Goal: Task Accomplishment & Management: Use online tool/utility

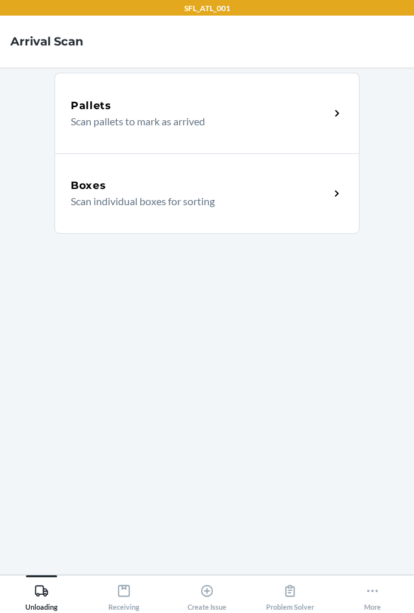
click at [164, 185] on div "Boxes" at bounding box center [200, 186] width 259 height 16
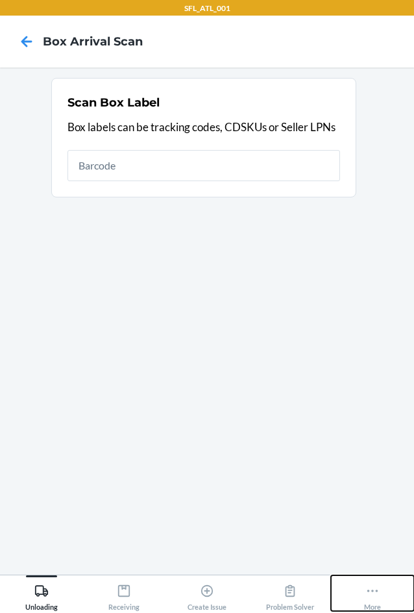
click at [386, 600] on button "More" at bounding box center [372, 593] width 83 height 36
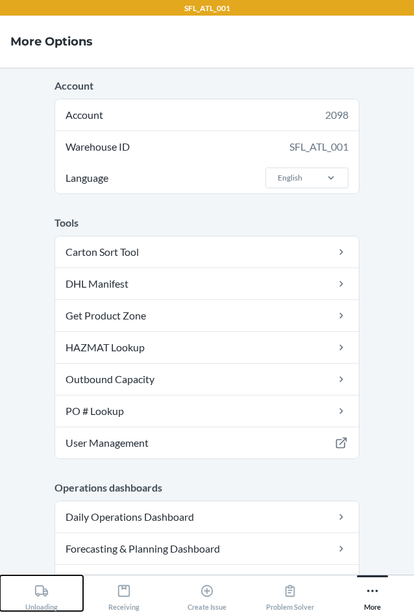
click at [33, 595] on div "Unloading" at bounding box center [41, 594] width 32 height 32
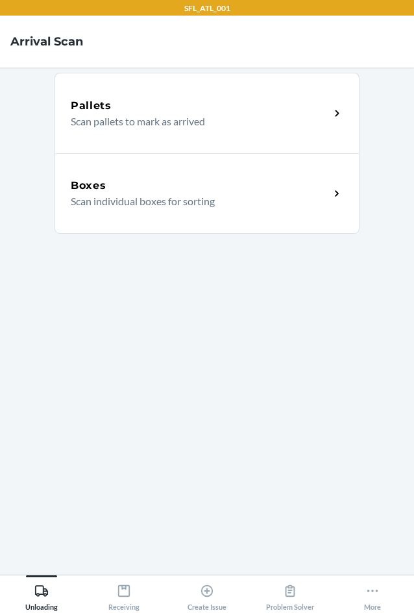
click at [167, 188] on div "Boxes" at bounding box center [200, 186] width 259 height 16
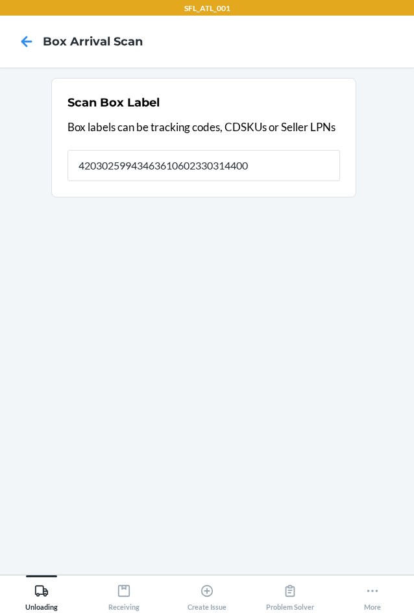
type input "420302599434636106023303144004"
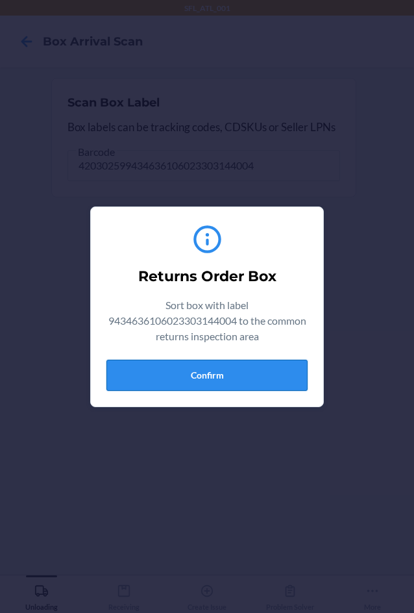
click at [234, 369] on button "Confirm" at bounding box center [206, 375] width 201 height 31
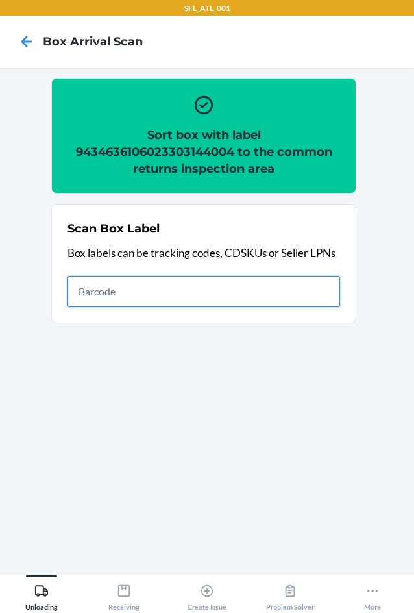
click at [247, 305] on input "text" at bounding box center [204, 291] width 273 height 31
type input "420302599434636106023304348050"
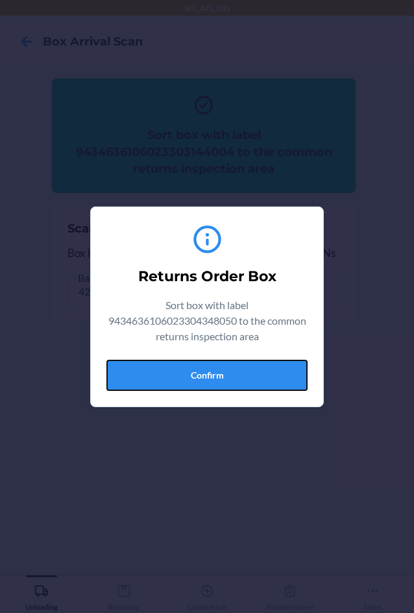
drag, startPoint x: 236, startPoint y: 378, endPoint x: 260, endPoint y: 375, distance: 24.2
click at [241, 377] on button "Confirm" at bounding box center [206, 375] width 201 height 31
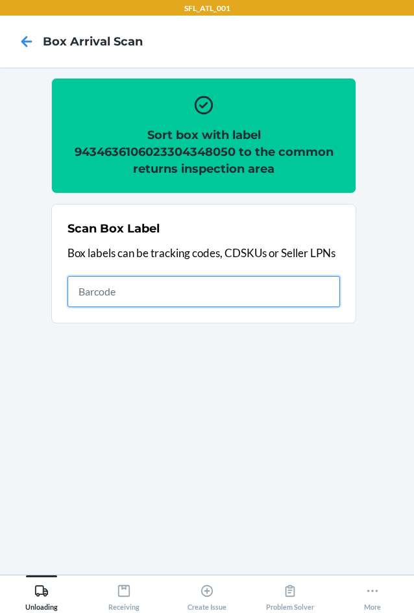
click at [257, 302] on input "text" at bounding box center [204, 291] width 273 height 31
type input "420302599434636106023303879357"
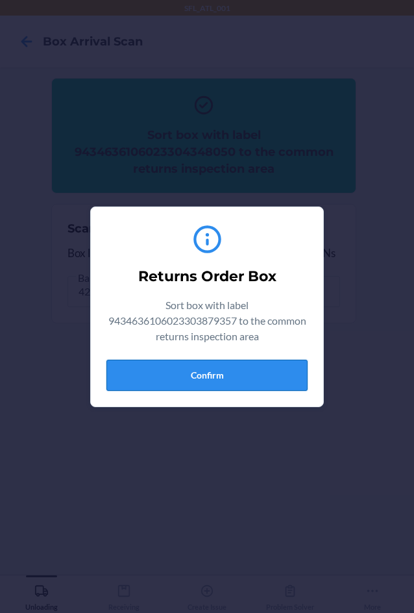
click at [272, 365] on button "Confirm" at bounding box center [206, 375] width 201 height 31
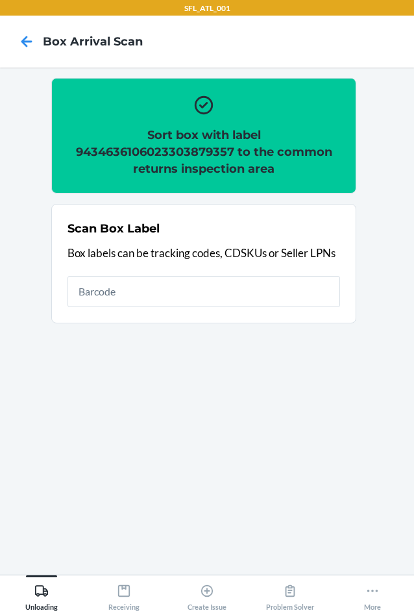
drag, startPoint x: 188, startPoint y: 309, endPoint x: 188, endPoint y: 299, distance: 10.4
click at [188, 301] on div "Scan Box Label Box labels can be tracking codes, CDSKUs or Seller LPNs" at bounding box center [204, 263] width 273 height 95
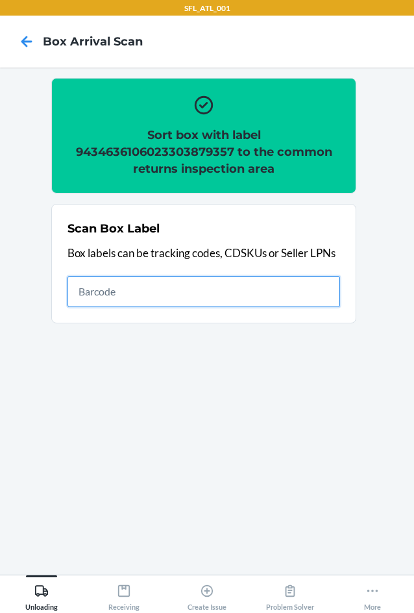
click at [188, 292] on input "text" at bounding box center [204, 291] width 273 height 31
type input "420302599434636106023304701572"
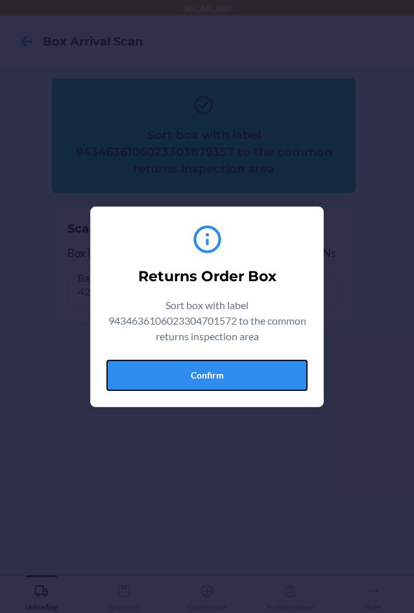
drag, startPoint x: 178, startPoint y: 371, endPoint x: 179, endPoint y: 335, distance: 36.4
click at [179, 367] on button "Confirm" at bounding box center [206, 375] width 201 height 31
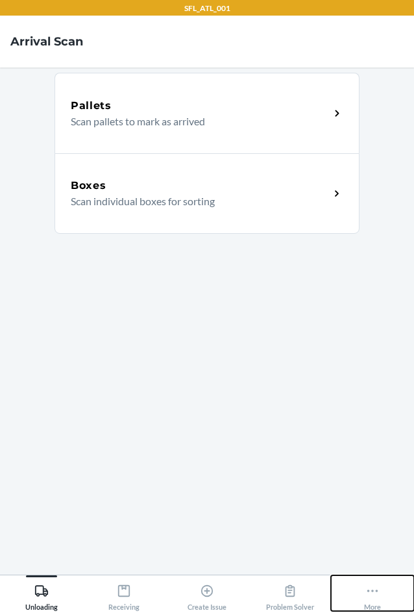
click at [360, 599] on button "More" at bounding box center [372, 593] width 83 height 36
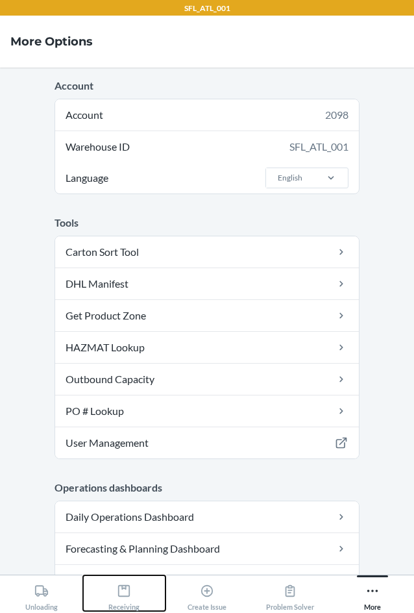
drag, startPoint x: 127, startPoint y: 609, endPoint x: 126, endPoint y: 582, distance: 26.6
click at [127, 608] on div "Receiving" at bounding box center [123, 594] width 31 height 32
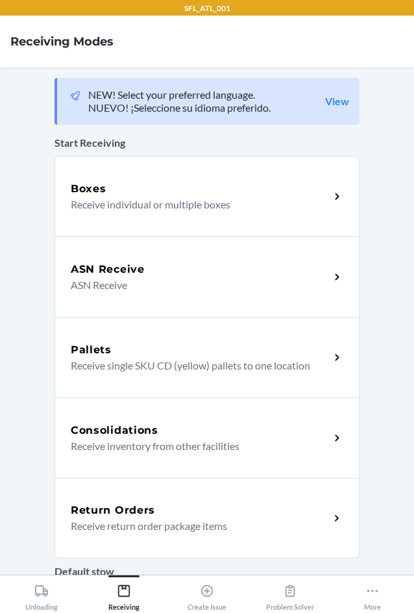
click at [129, 532] on p "Receive return order package items" at bounding box center [195, 526] width 249 height 16
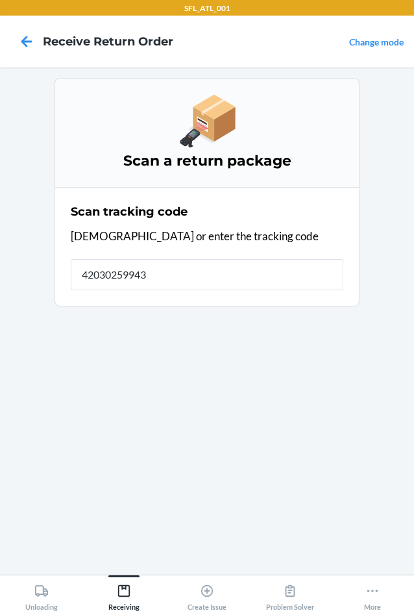
type input "420302599434"
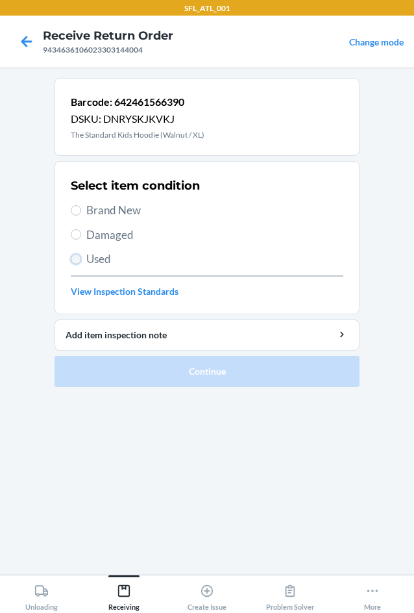
click at [75, 260] on input "Used" at bounding box center [76, 259] width 10 height 10
radio input "true"
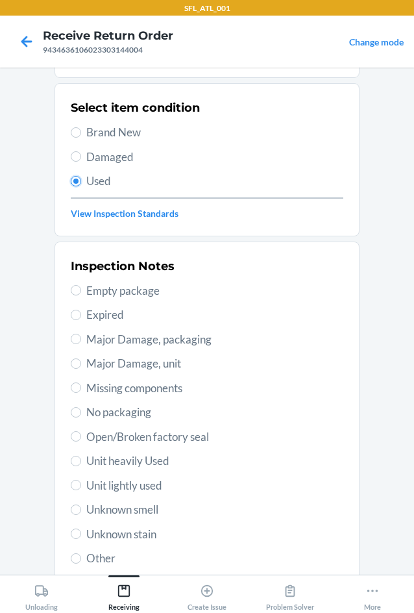
scroll to position [169, 0]
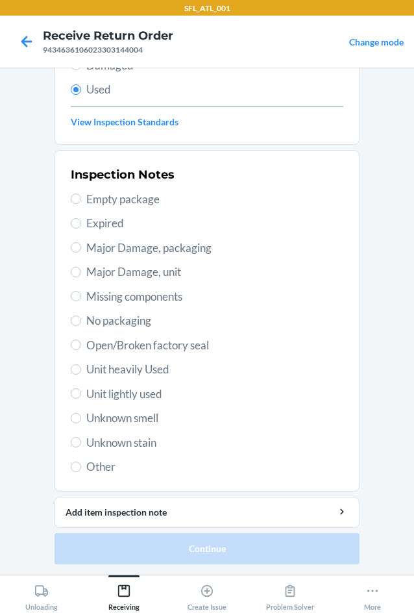
click at [105, 376] on span "Unit heavily Used" at bounding box center [214, 369] width 257 height 17
click at [81, 375] on input "Unit heavily Used" at bounding box center [76, 369] width 10 height 10
radio input "true"
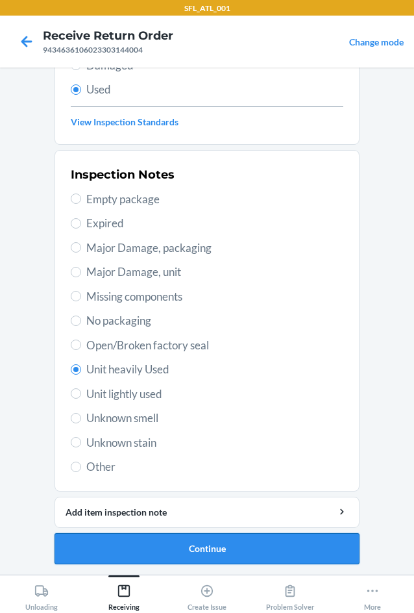
click at [190, 547] on button "Continue" at bounding box center [207, 548] width 305 height 31
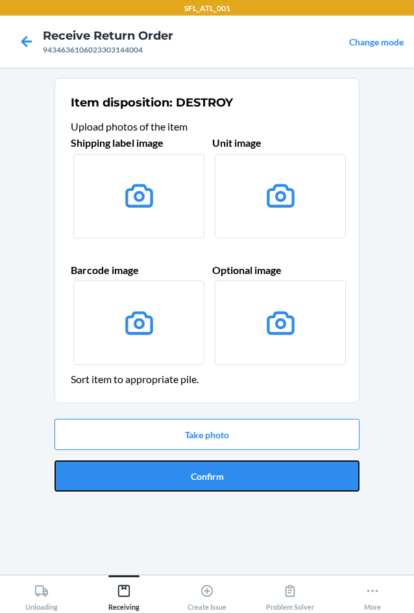
click at [189, 471] on button "Confirm" at bounding box center [207, 475] width 305 height 31
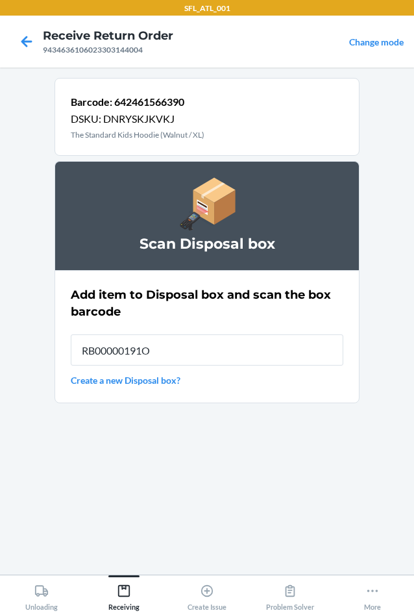
type input "RB00000191O"
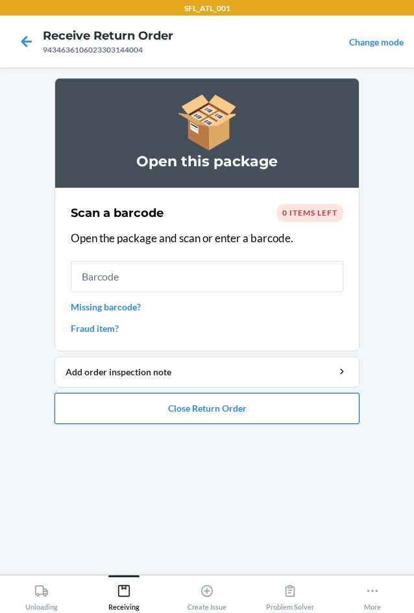
click at [210, 405] on button "Close Return Order" at bounding box center [207, 408] width 305 height 31
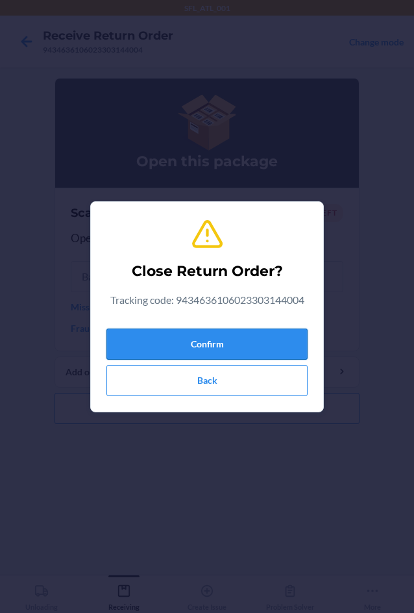
click at [197, 341] on button "Confirm" at bounding box center [206, 343] width 201 height 31
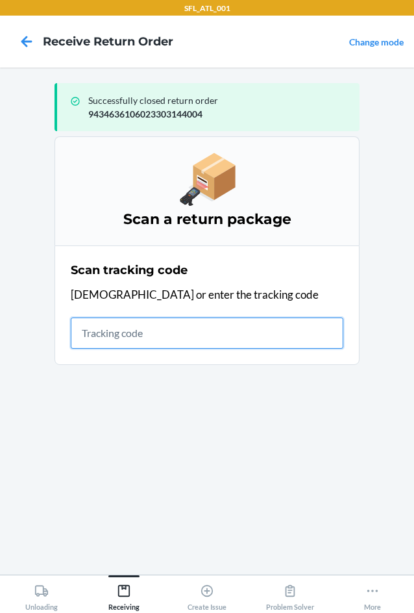
click at [119, 339] on input "text" at bounding box center [207, 332] width 273 height 31
type input "4203025994346361060"
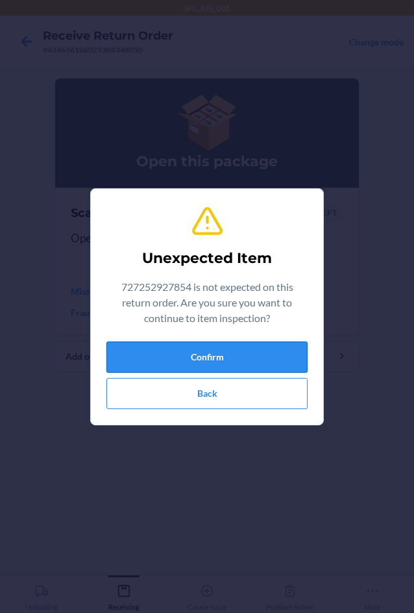
click at [168, 362] on button "Confirm" at bounding box center [206, 356] width 201 height 31
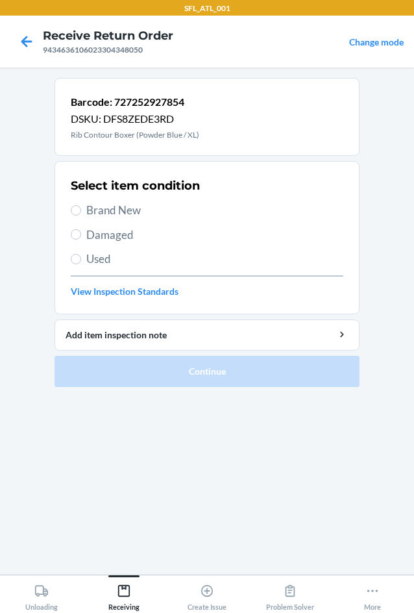
click at [93, 236] on span "Damaged" at bounding box center [214, 235] width 257 height 17
click at [81, 236] on input "Damaged" at bounding box center [76, 234] width 10 height 10
radio input "true"
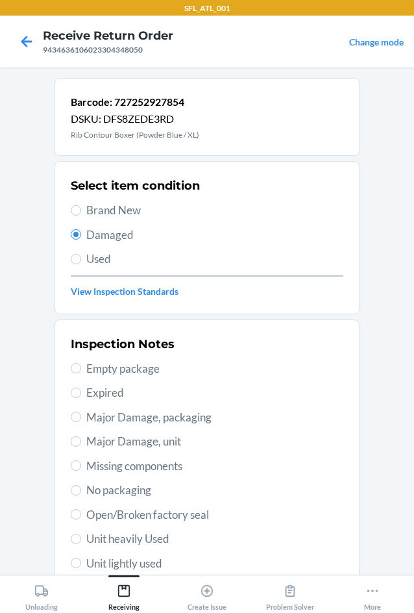
click at [100, 262] on span "Used" at bounding box center [214, 259] width 257 height 17
click at [81, 262] on input "Used" at bounding box center [76, 259] width 10 height 10
radio input "true"
radio input "false"
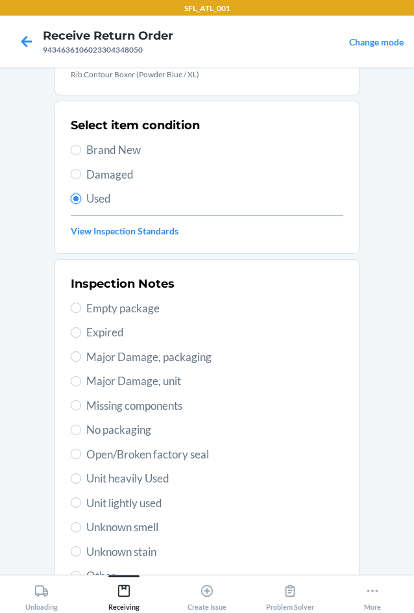
scroll to position [169, 0]
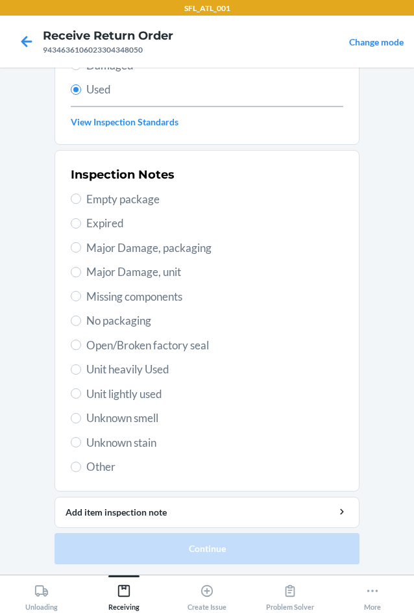
click at [111, 365] on span "Unit heavily Used" at bounding box center [214, 369] width 257 height 17
click at [81, 365] on input "Unit heavily Used" at bounding box center [76, 369] width 10 height 10
radio input "true"
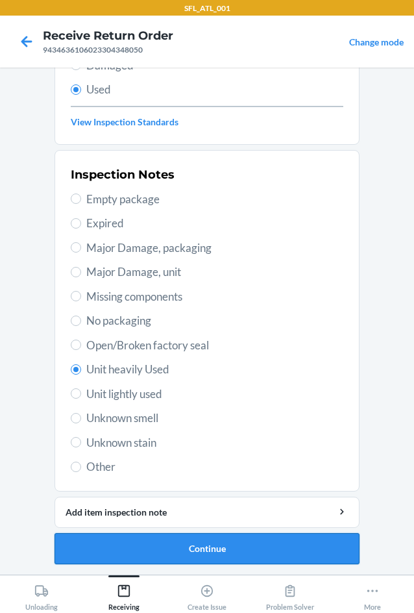
click at [224, 536] on button "Continue" at bounding box center [207, 548] width 305 height 31
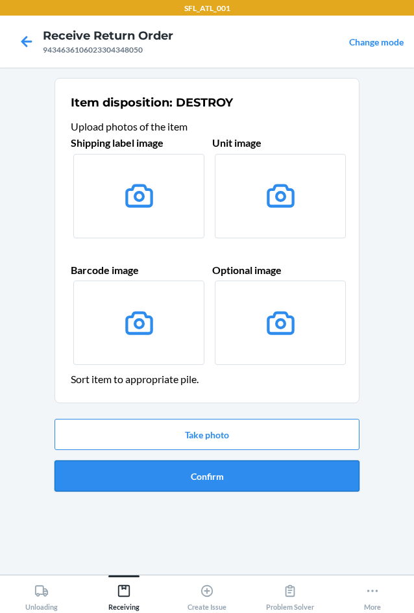
click at [247, 476] on button "Confirm" at bounding box center [207, 475] width 305 height 31
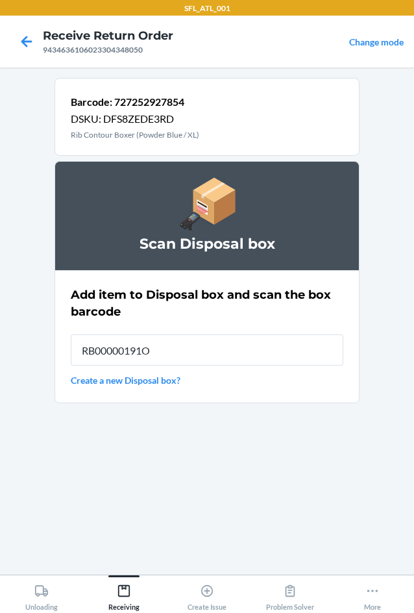
type input "RB00000191O"
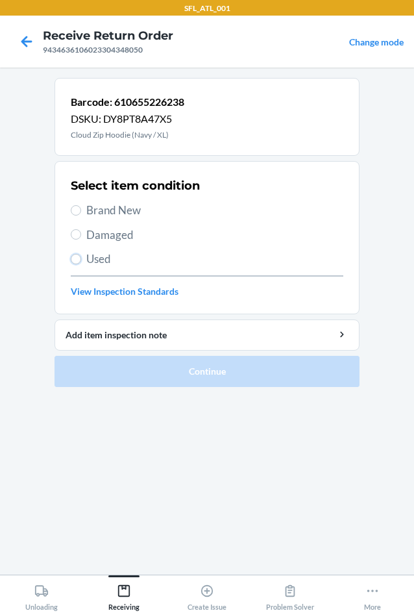
drag, startPoint x: 75, startPoint y: 260, endPoint x: 84, endPoint y: 269, distance: 13.3
click at [79, 264] on label "Used" at bounding box center [207, 259] width 273 height 17
click at [79, 264] on input "Used" at bounding box center [76, 259] width 10 height 10
radio input "true"
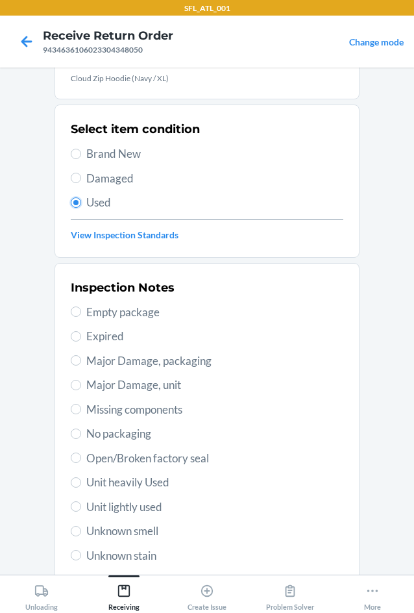
scroll to position [130, 0]
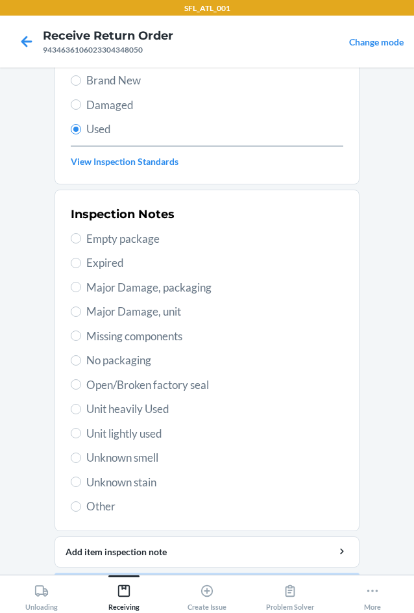
drag, startPoint x: 107, startPoint y: 404, endPoint x: 116, endPoint y: 415, distance: 14.3
click at [108, 404] on span "Unit heavily Used" at bounding box center [214, 409] width 257 height 17
click at [81, 404] on input "Unit heavily Used" at bounding box center [76, 409] width 10 height 10
radio input "true"
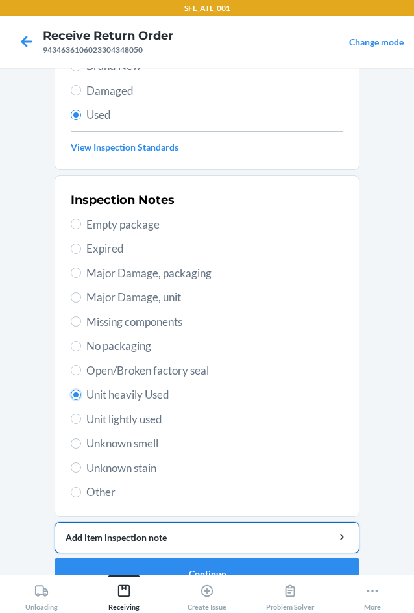
scroll to position [169, 0]
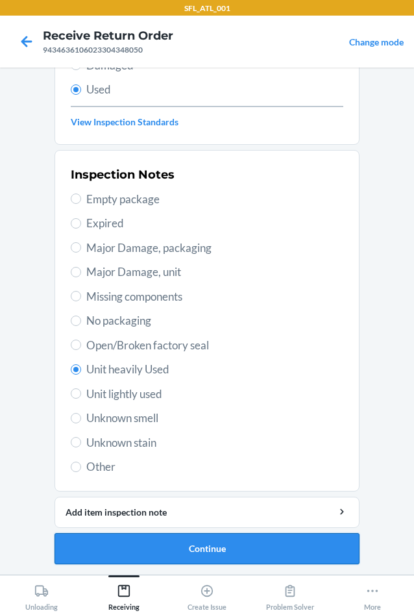
click at [212, 548] on button "Continue" at bounding box center [207, 548] width 305 height 31
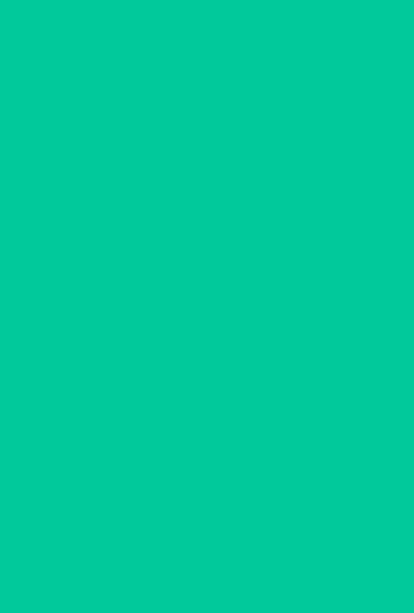
scroll to position [0, 0]
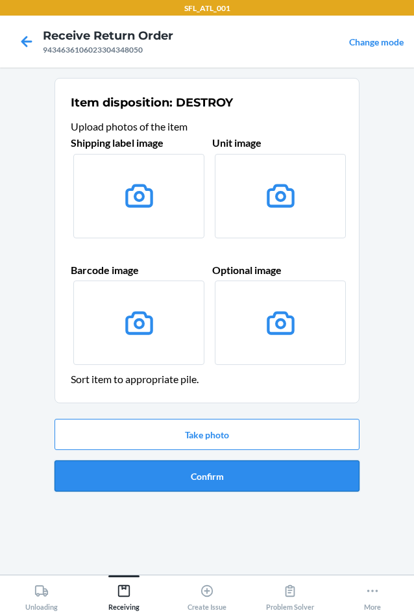
click at [223, 475] on button "Confirm" at bounding box center [207, 475] width 305 height 31
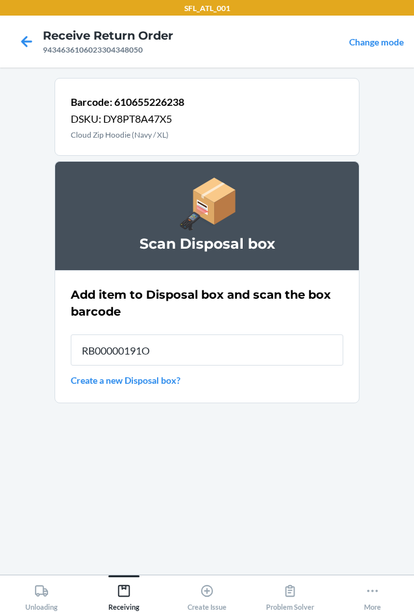
type input "RB00000191O"
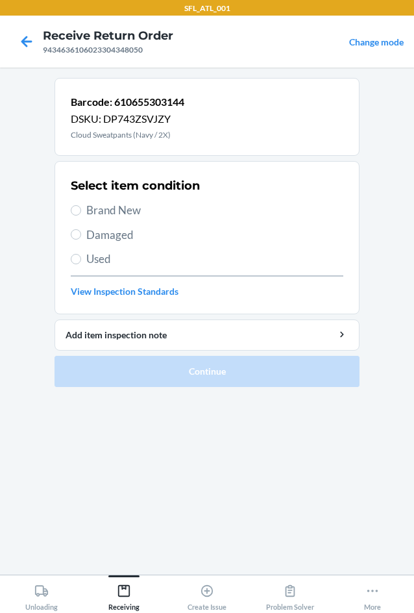
click at [104, 259] on span "Used" at bounding box center [214, 259] width 257 height 17
click at [81, 259] on input "Used" at bounding box center [76, 259] width 10 height 10
radio input "true"
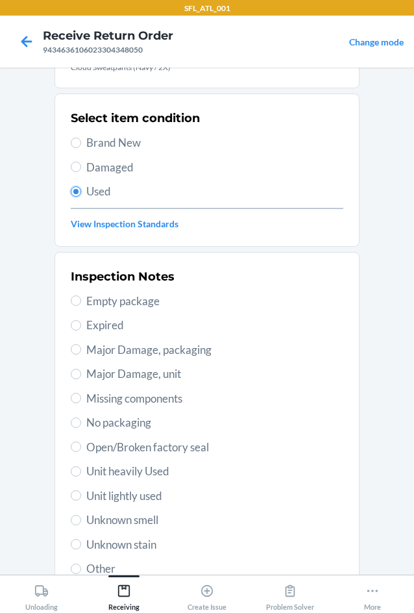
scroll to position [169, 0]
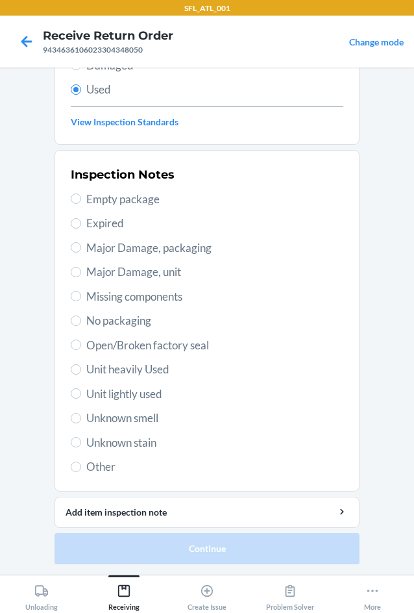
click at [149, 372] on span "Unit heavily Used" at bounding box center [214, 369] width 257 height 17
click at [81, 372] on input "Unit heavily Used" at bounding box center [76, 369] width 10 height 10
radio input "true"
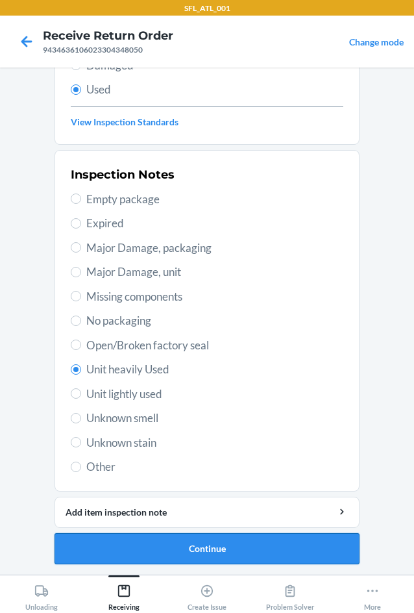
click at [262, 534] on button "Continue" at bounding box center [207, 548] width 305 height 31
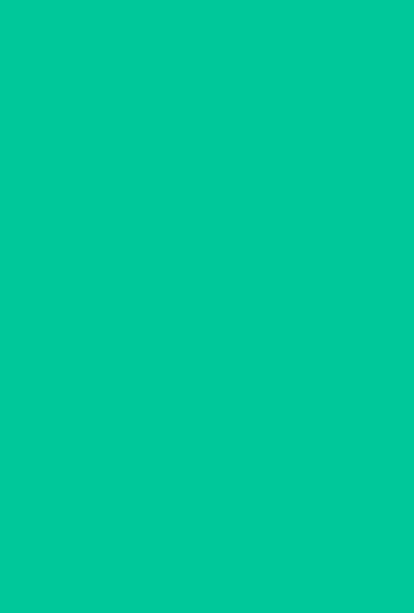
scroll to position [0, 0]
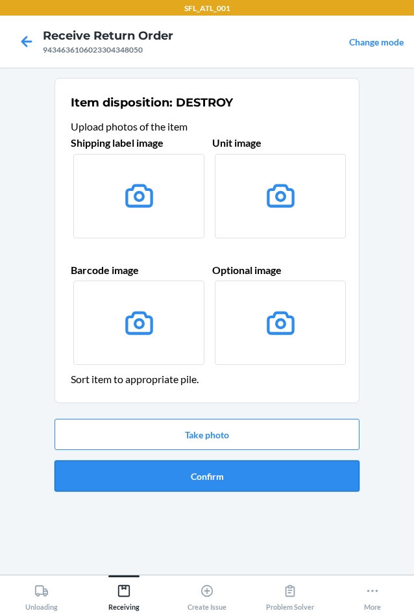
click at [259, 484] on button "Confirm" at bounding box center [207, 475] width 305 height 31
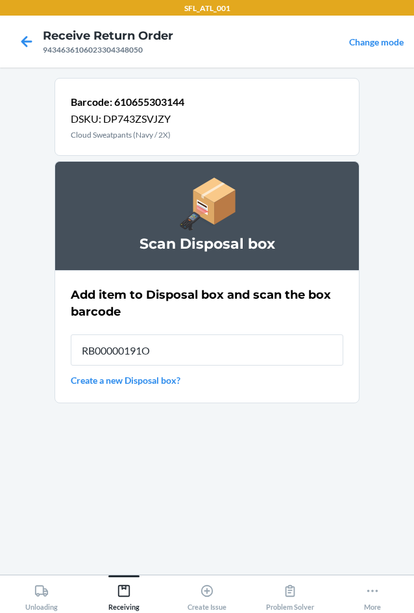
type input "RB00000191O"
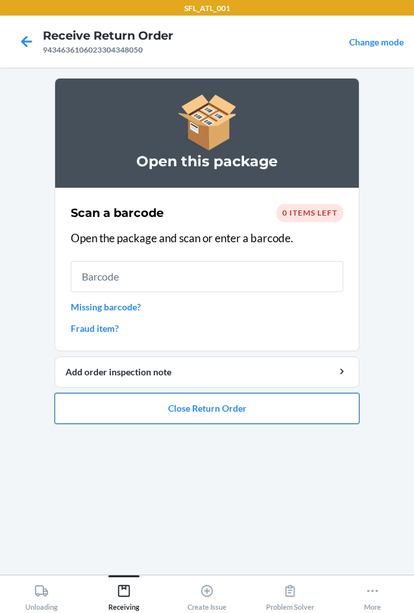
click at [249, 414] on button "Close Return Order" at bounding box center [207, 408] width 305 height 31
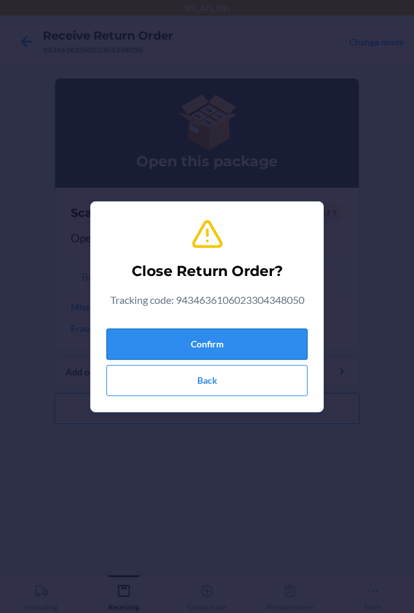
click at [201, 335] on button "Confirm" at bounding box center [206, 343] width 201 height 31
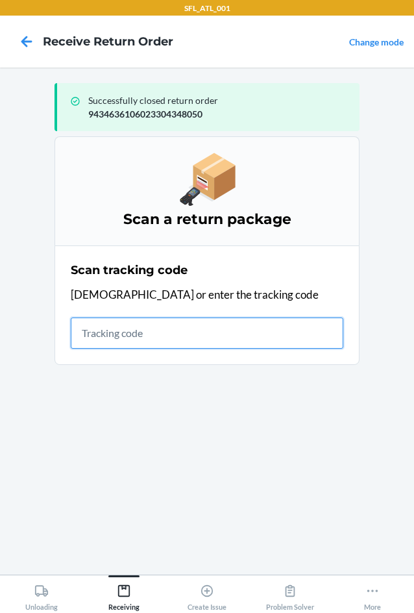
click at [116, 336] on input "text" at bounding box center [207, 332] width 273 height 31
type input "420302599434636106023303879357"
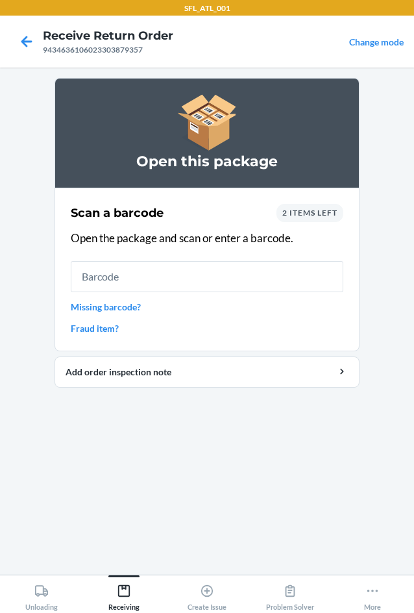
click at [313, 212] on span "2 items left" at bounding box center [309, 213] width 55 height 10
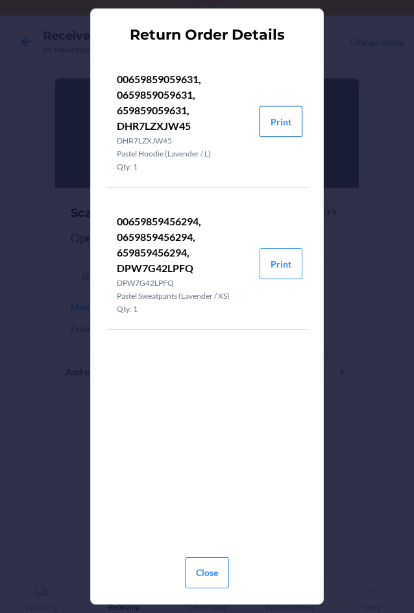
click at [284, 116] on button "Print" at bounding box center [281, 121] width 43 height 31
click at [284, 265] on button "Print" at bounding box center [281, 263] width 43 height 31
click at [210, 578] on button "Close" at bounding box center [207, 572] width 44 height 31
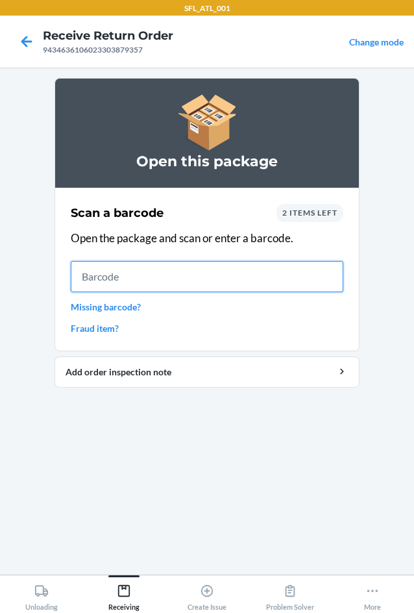
click at [179, 265] on input "text" at bounding box center [207, 276] width 273 height 31
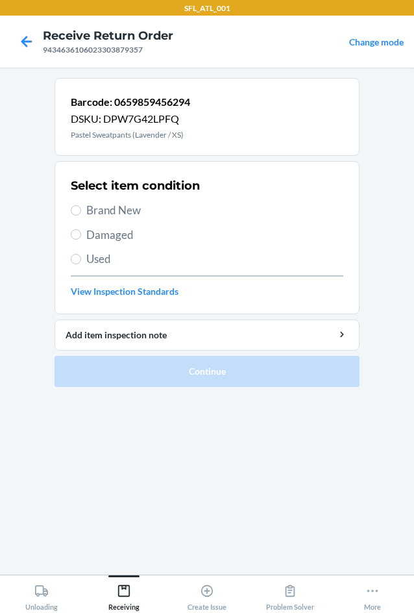
click at [117, 208] on span "Brand New" at bounding box center [214, 210] width 257 height 17
click at [81, 208] on input "Brand New" at bounding box center [76, 210] width 10 height 10
radio input "true"
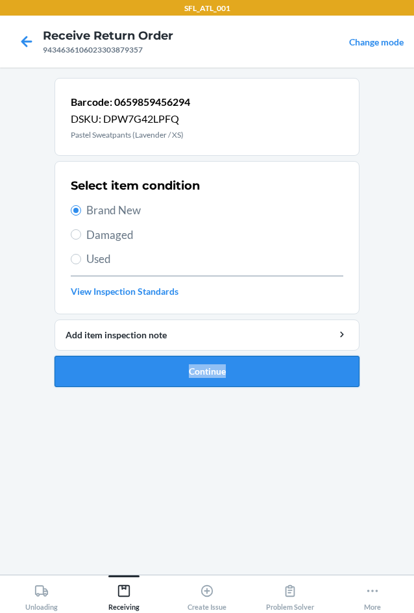
click at [147, 386] on ol "Barcode: 0659859456294 DSKU: DPW7G42LPFQ Pastel Sweatpants (Lavender / XS) Sele…" at bounding box center [207, 237] width 305 height 319
click at [144, 376] on button "Continue" at bounding box center [207, 371] width 305 height 31
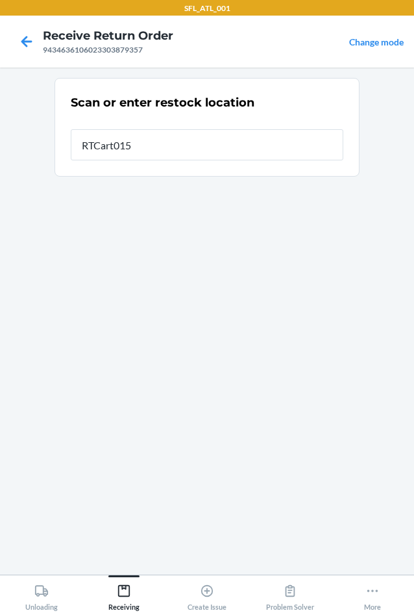
type input "RTCart015"
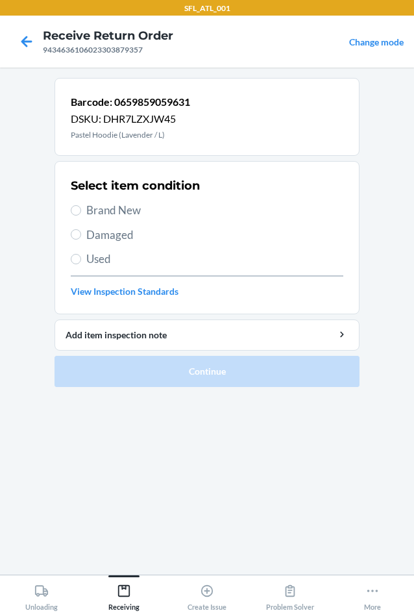
click at [119, 213] on span "Brand New" at bounding box center [214, 210] width 257 height 17
click at [81, 213] on input "Brand New" at bounding box center [76, 210] width 10 height 10
radio input "true"
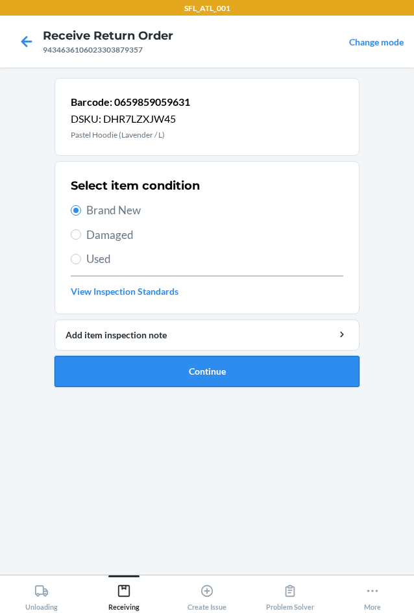
click at [157, 370] on button "Continue" at bounding box center [207, 371] width 305 height 31
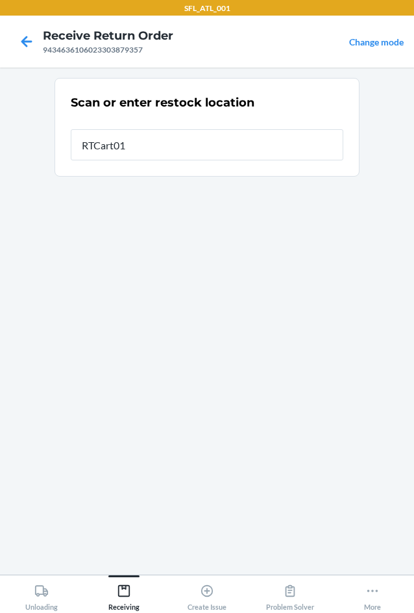
type input "RTCart015"
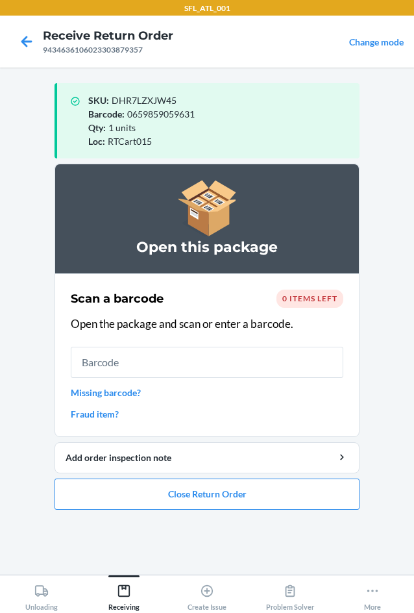
click at [318, 299] on span "0 items left" at bounding box center [309, 298] width 55 height 10
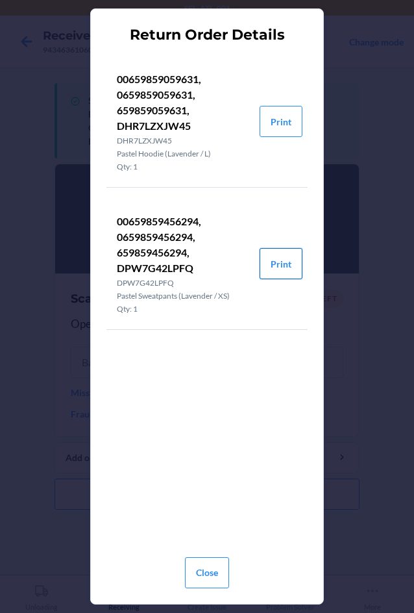
click at [284, 267] on button "Print" at bounding box center [281, 263] width 43 height 31
click at [215, 567] on button "Close" at bounding box center [207, 572] width 44 height 31
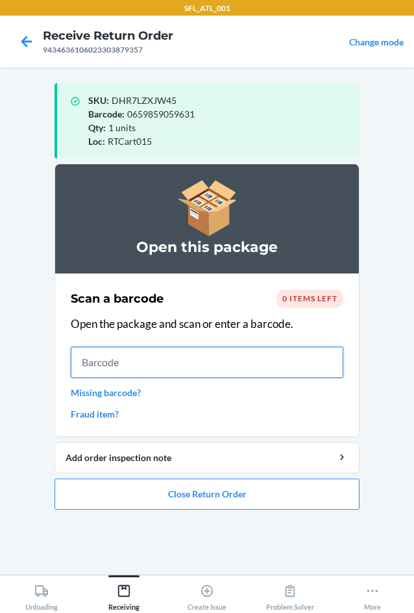
click at [185, 357] on input "text" at bounding box center [207, 362] width 273 height 31
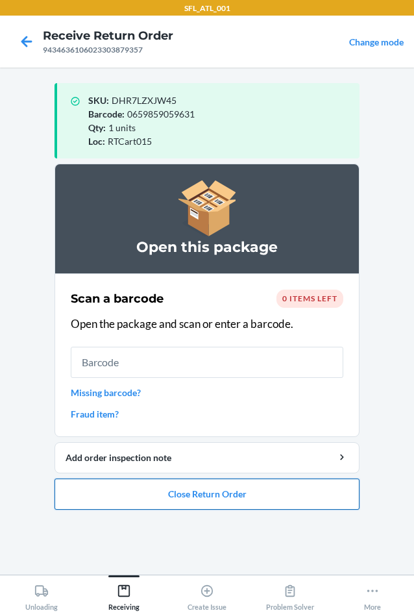
click at [203, 502] on button "Close Return Order" at bounding box center [207, 493] width 305 height 31
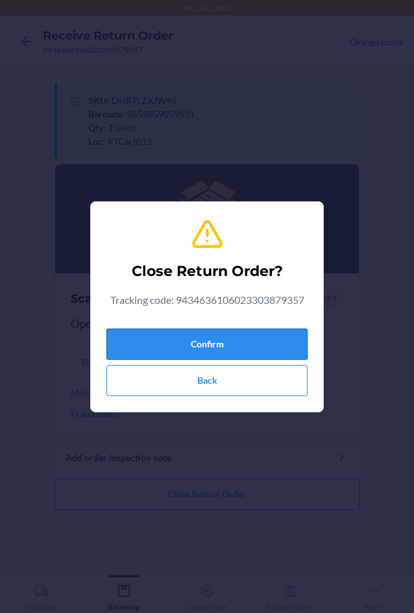
click at [182, 338] on button "Confirm" at bounding box center [206, 343] width 201 height 31
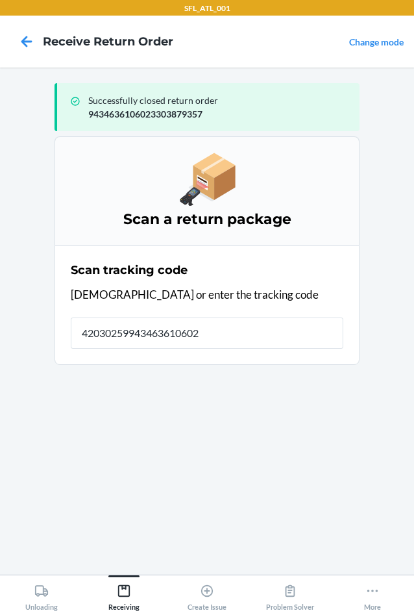
type input "420302599434636106023"
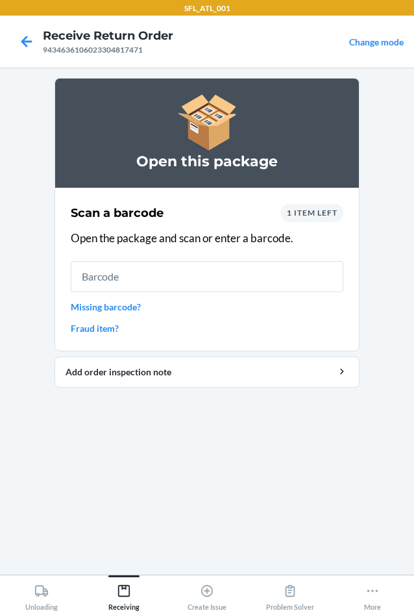
click at [301, 206] on div "1 item left" at bounding box center [312, 213] width 62 height 18
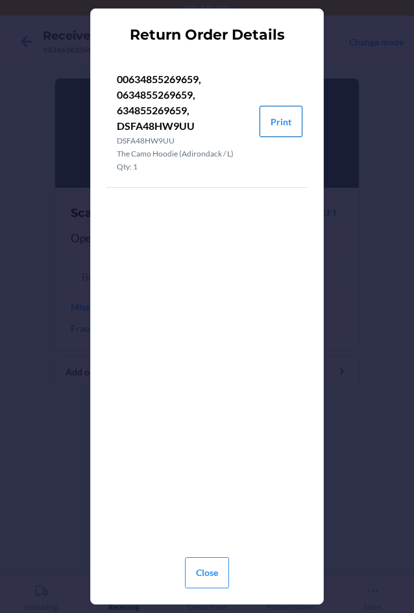
click at [271, 122] on button "Print" at bounding box center [281, 121] width 43 height 31
click at [290, 129] on button "Print" at bounding box center [281, 121] width 43 height 31
click at [219, 573] on button "Close" at bounding box center [207, 572] width 44 height 31
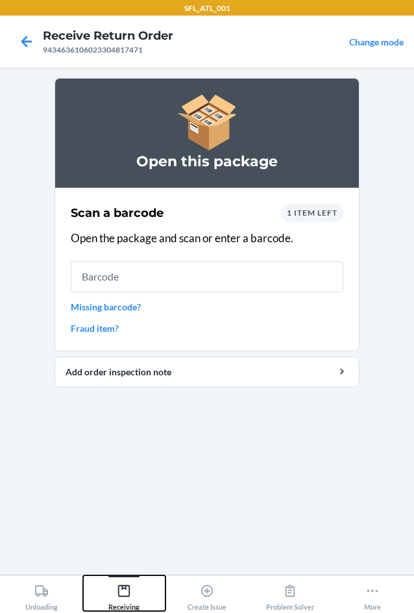
click at [122, 586] on icon at bounding box center [124, 591] width 12 height 12
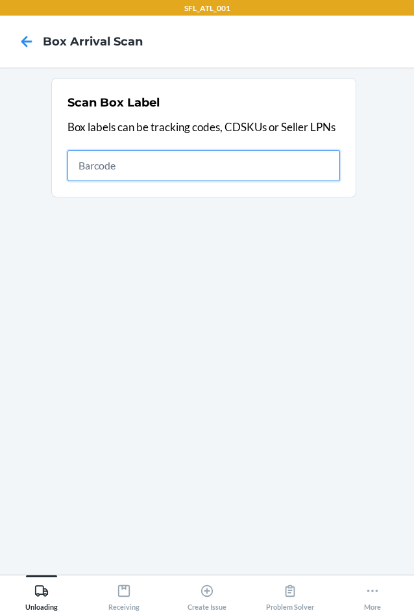
click at [222, 164] on input "text" at bounding box center [204, 165] width 273 height 31
type input "420302599434636106023304696939"
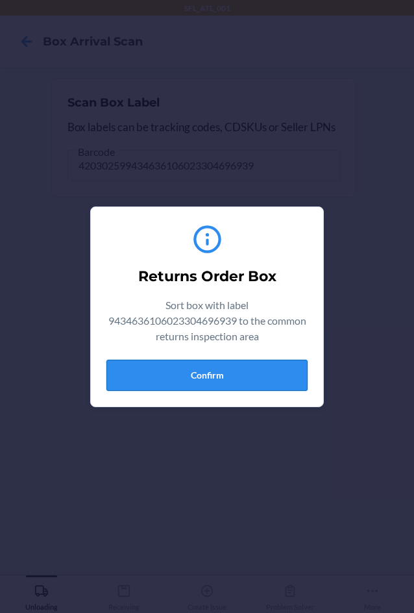
click at [212, 380] on button "Confirm" at bounding box center [206, 375] width 201 height 31
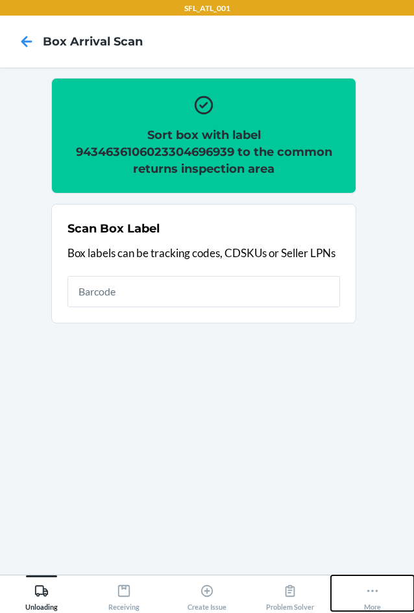
click at [373, 597] on icon at bounding box center [372, 591] width 14 height 14
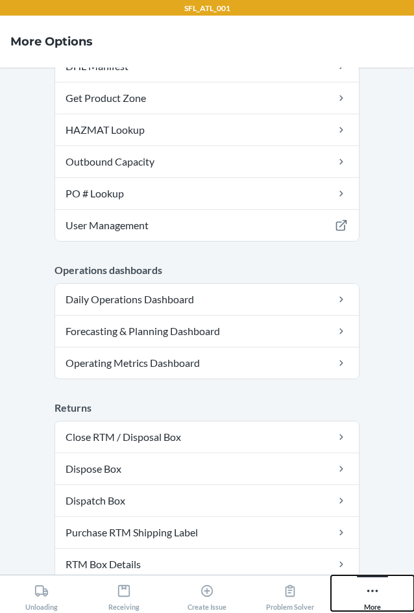
scroll to position [360, 0]
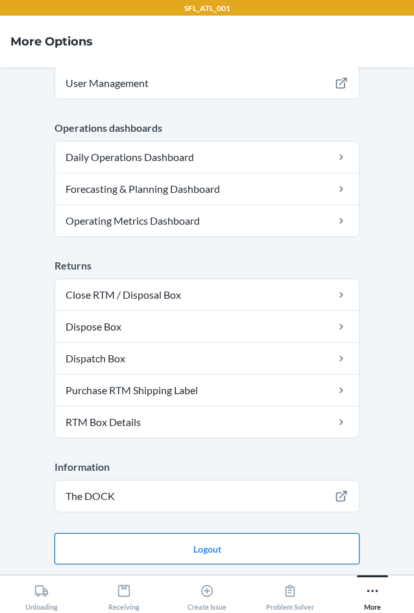
click at [201, 545] on button "Logout" at bounding box center [207, 548] width 305 height 31
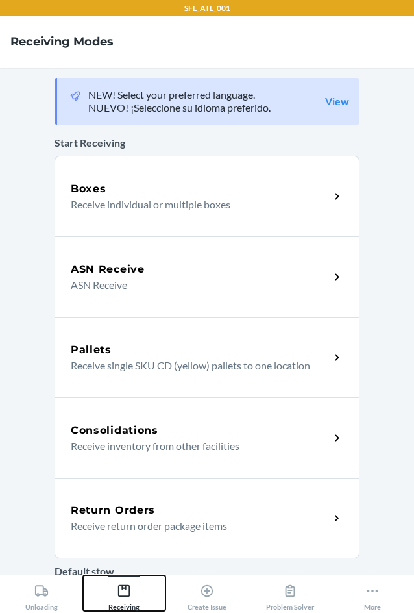
click at [135, 592] on div "Receiving" at bounding box center [123, 594] width 31 height 32
click at [186, 512] on div "Return Orders" at bounding box center [200, 510] width 259 height 16
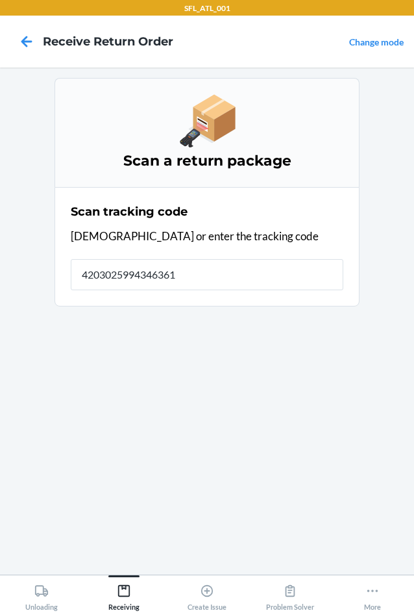
type input "42030259943463610"
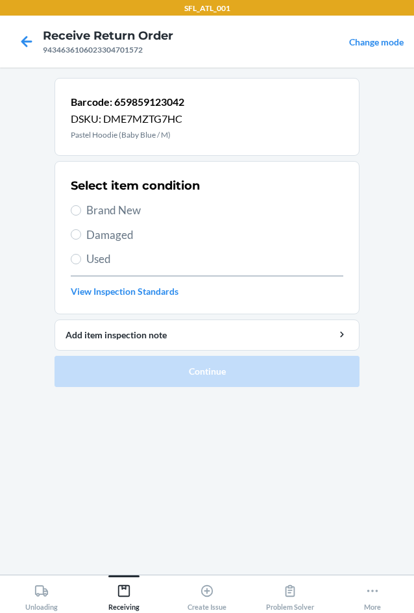
drag, startPoint x: 101, startPoint y: 210, endPoint x: 123, endPoint y: 354, distance: 146.4
click at [101, 211] on span "Brand New" at bounding box center [214, 210] width 257 height 17
click at [81, 211] on input "Brand New" at bounding box center [76, 210] width 10 height 10
radio input "true"
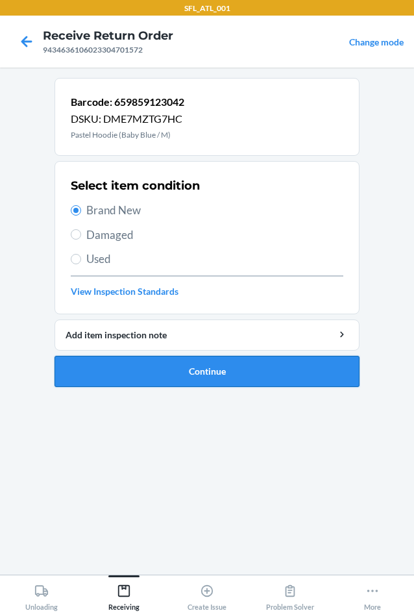
click at [123, 380] on button "Continue" at bounding box center [207, 371] width 305 height 31
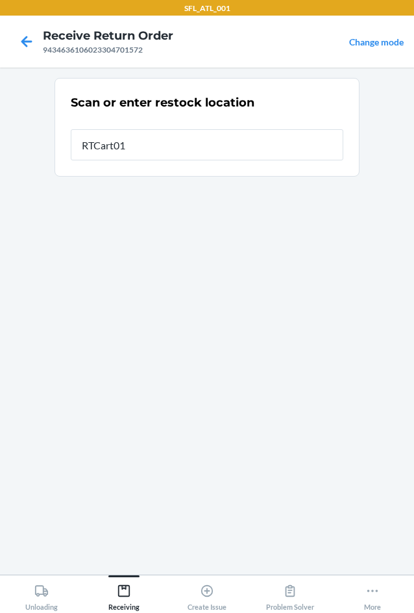
type input "RTCart015"
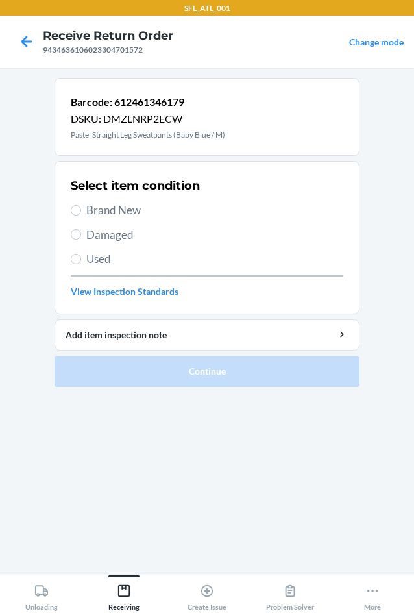
click at [114, 214] on span "Brand New" at bounding box center [214, 210] width 257 height 17
click at [81, 214] on input "Brand New" at bounding box center [76, 210] width 10 height 10
radio input "true"
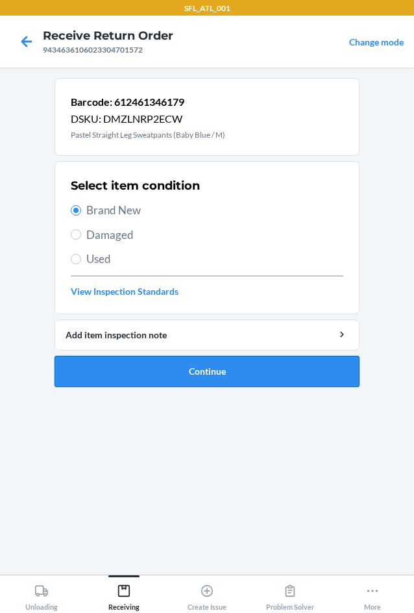
click at [158, 364] on button "Continue" at bounding box center [207, 371] width 305 height 31
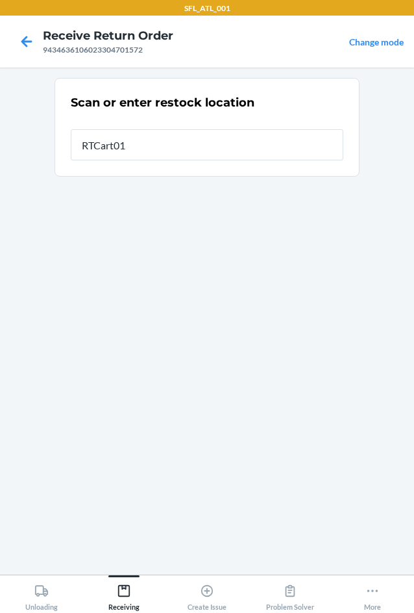
type input "RTCart015"
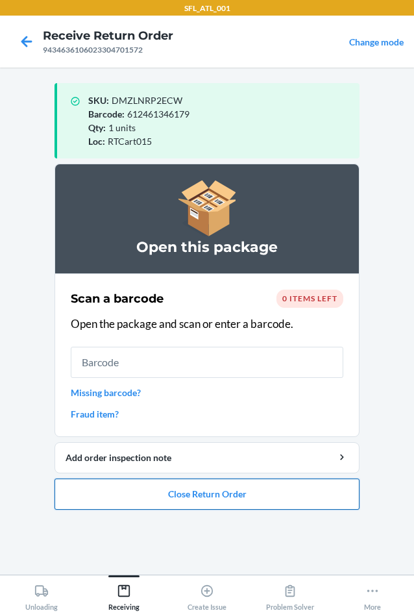
click at [169, 493] on button "Close Return Order" at bounding box center [207, 493] width 305 height 31
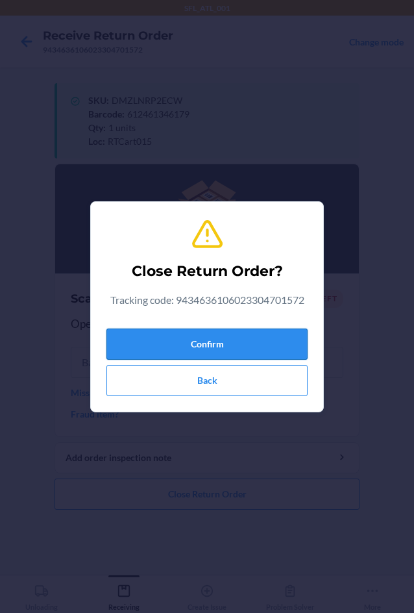
click at [197, 338] on button "Confirm" at bounding box center [206, 343] width 201 height 31
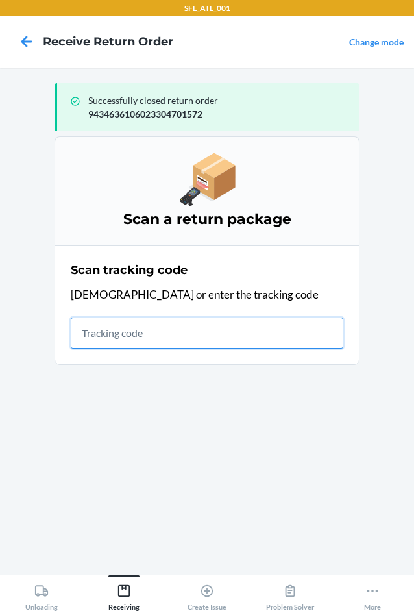
click at [203, 346] on input "text" at bounding box center [207, 332] width 273 height 31
